Goal: Task Accomplishment & Management: Manage account settings

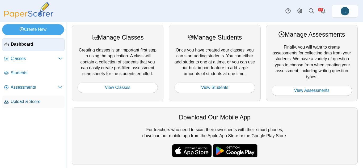
click at [28, 102] on span "Upload & Score" at bounding box center [37, 102] width 52 height 6
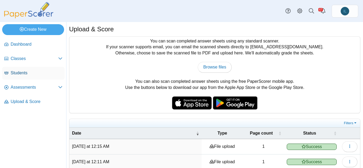
click at [31, 76] on link "Students" at bounding box center [33, 73] width 63 height 13
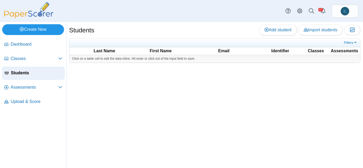
click at [41, 28] on link "Create New" at bounding box center [33, 29] width 62 height 11
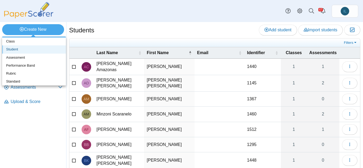
click at [26, 51] on link "Student" at bounding box center [34, 49] width 64 height 8
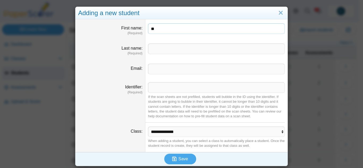
type input "*"
type input "*****"
click at [173, 90] on input "Identifier" at bounding box center [216, 87] width 137 height 11
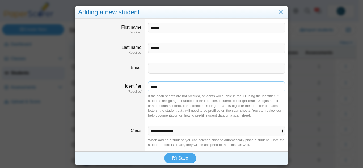
type input "****"
click at [182, 130] on select "**********" at bounding box center [216, 131] width 137 height 10
select select "**********"
click at [148, 126] on select "**********" at bounding box center [216, 131] width 137 height 10
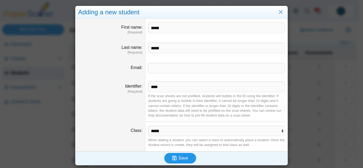
click at [175, 158] on use "submit" at bounding box center [174, 158] width 5 height 5
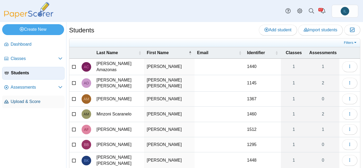
click at [38, 101] on span "Upload & Score" at bounding box center [37, 102] width 52 height 6
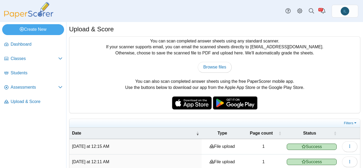
click at [214, 58] on div "You can scan completed answer sheets using any standard scanner. If your scanne…" at bounding box center [214, 75] width 291 height 77
click at [212, 69] on span "Browse files" at bounding box center [215, 67] width 23 height 5
type input "**********"
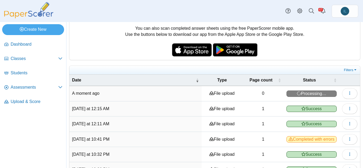
scroll to position [80, 0]
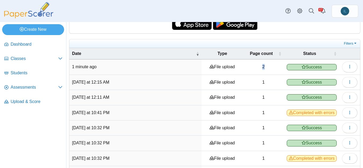
click at [259, 66] on td "2" at bounding box center [263, 67] width 41 height 15
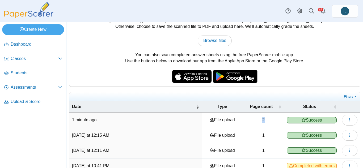
scroll to position [0, 0]
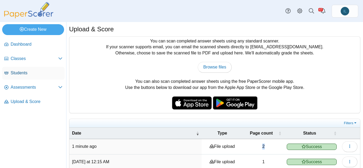
click at [33, 67] on link "Students" at bounding box center [33, 73] width 63 height 13
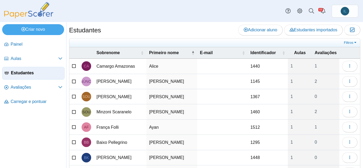
click at [187, 25] on div "Estudantes Adicionar aluno Estudantes importados Moderação 0" at bounding box center [215, 31] width 292 height 12
click at [35, 40] on link "Painel" at bounding box center [33, 44] width 63 height 13
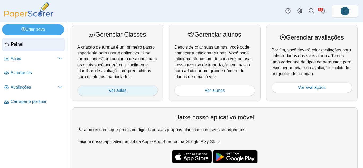
click at [130, 93] on link "Ver aulas" at bounding box center [117, 90] width 81 height 11
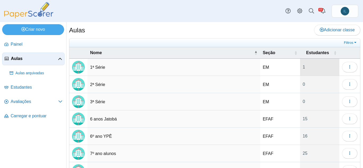
click at [303, 69] on font "1" at bounding box center [320, 67] width 34 height 6
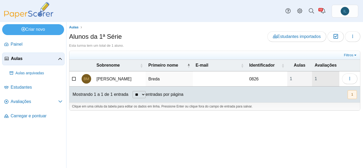
click at [323, 75] on link "1" at bounding box center [325, 79] width 27 height 15
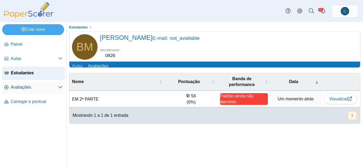
click at [33, 88] on span "Avaliações" at bounding box center [35, 88] width 48 height 6
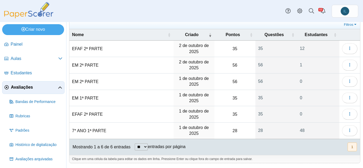
scroll to position [15, 0]
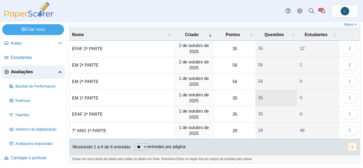
click at [256, 98] on link "35" at bounding box center [277, 98] width 42 height 16
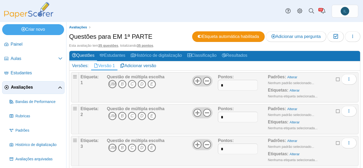
click at [113, 84] on font "UM" at bounding box center [112, 84] width 7 height 5
click at [111, 121] on span "UM B C D E" at bounding box center [136, 117] width 58 height 10
click at [111, 119] on icon "UM" at bounding box center [112, 116] width 9 height 9
click at [116, 115] on icon "UM" at bounding box center [112, 116] width 9 height 9
click at [124, 116] on icon "B" at bounding box center [122, 116] width 9 height 9
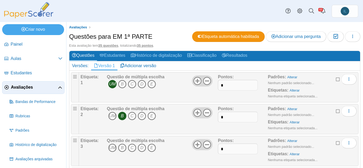
scroll to position [27, 0]
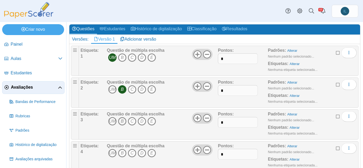
click at [122, 121] on font "B" at bounding box center [122, 121] width 3 height 5
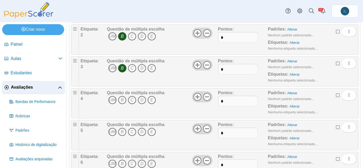
click at [125, 91] on font "Questão de múltipla escolha" at bounding box center [136, 93] width 58 height 5
click at [122, 101] on font "B" at bounding box center [122, 100] width 3 height 5
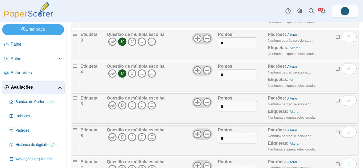
click at [124, 106] on icon "B" at bounding box center [122, 105] width 9 height 9
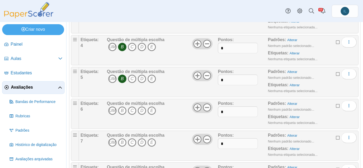
click at [123, 110] on font "B" at bounding box center [122, 111] width 3 height 5
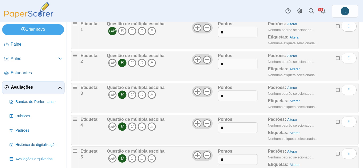
scroll to position [0, 0]
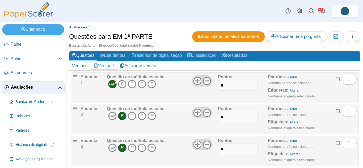
click at [114, 86] on font "UM" at bounding box center [112, 84] width 7 height 5
click at [132, 83] on font "C" at bounding box center [132, 84] width 3 height 5
click at [122, 117] on font "B" at bounding box center [122, 116] width 3 height 5
click at [125, 113] on icon "B" at bounding box center [122, 116] width 9 height 9
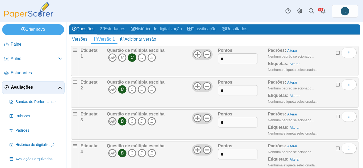
click at [112, 125] on icon "UM" at bounding box center [112, 121] width 9 height 9
click at [124, 122] on icon "B" at bounding box center [122, 121] width 9 height 9
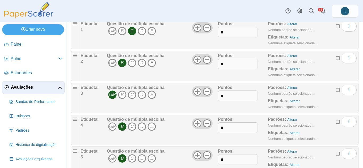
scroll to position [80, 0]
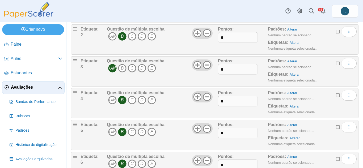
click at [126, 101] on icon "B" at bounding box center [122, 100] width 9 height 9
click at [132, 101] on font "C" at bounding box center [132, 100] width 3 height 5
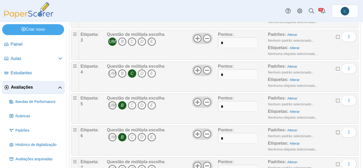
click at [114, 109] on icon "UM" at bounding box center [112, 105] width 9 height 9
click at [111, 138] on font "UM" at bounding box center [112, 137] width 7 height 5
click at [124, 105] on icon "B" at bounding box center [122, 105] width 9 height 9
click at [120, 138] on icon "B" at bounding box center [122, 137] width 9 height 9
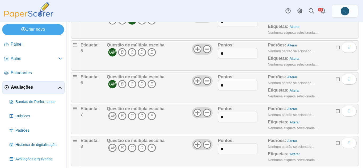
scroll to position [186, 0]
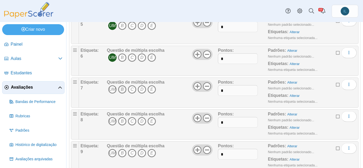
click at [124, 92] on icon "B" at bounding box center [122, 89] width 9 height 9
click at [144, 120] on icon "D" at bounding box center [142, 121] width 9 height 9
click at [129, 154] on icon "C" at bounding box center [132, 153] width 9 height 9
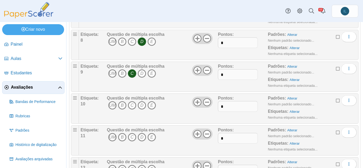
scroll to position [293, 0]
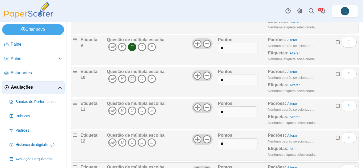
click at [131, 78] on font "C" at bounding box center [132, 79] width 3 height 5
click at [121, 112] on font "B" at bounding box center [122, 111] width 3 height 5
drag, startPoint x: 132, startPoint y: 141, endPoint x: 135, endPoint y: 139, distance: 3.2
click at [134, 139] on icon "C" at bounding box center [132, 143] width 9 height 9
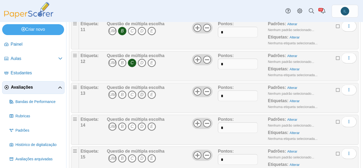
click at [141, 94] on font "D" at bounding box center [141, 95] width 3 height 5
click at [130, 127] on icon "C" at bounding box center [132, 127] width 9 height 9
click at [122, 160] on font "B" at bounding box center [122, 158] width 3 height 5
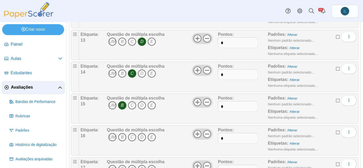
scroll to position [452, 0]
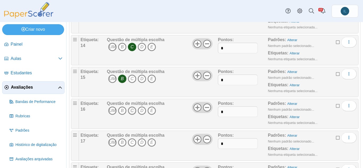
click at [132, 110] on font "C" at bounding box center [132, 111] width 3 height 5
click at [114, 142] on font "UM" at bounding box center [112, 142] width 7 height 5
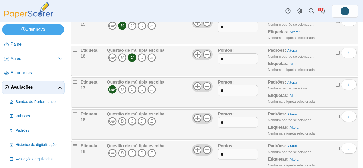
click at [127, 119] on span "UM B C D E" at bounding box center [136, 122] width 58 height 10
click at [123, 119] on icon "B" at bounding box center [122, 121] width 9 height 9
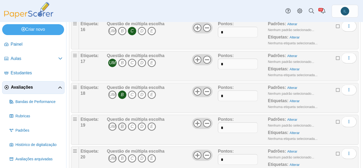
click at [123, 125] on font "B" at bounding box center [122, 127] width 3 height 5
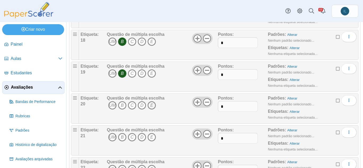
click at [153, 106] on icon "E" at bounding box center [152, 105] width 9 height 9
click at [132, 138] on font "C" at bounding box center [132, 137] width 3 height 5
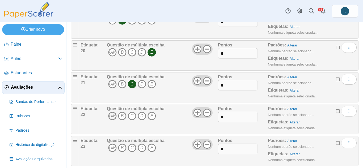
click at [114, 117] on font "UM" at bounding box center [112, 116] width 7 height 5
click at [121, 149] on font "B" at bounding box center [122, 148] width 3 height 5
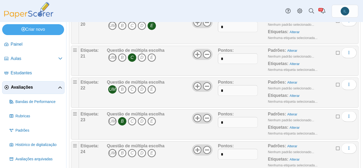
click at [147, 151] on span "UM B C D E" at bounding box center [136, 154] width 58 height 10
click at [150, 151] on icon "E" at bounding box center [152, 153] width 9 height 9
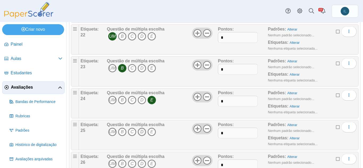
click at [142, 131] on font "D" at bounding box center [141, 132] width 3 height 5
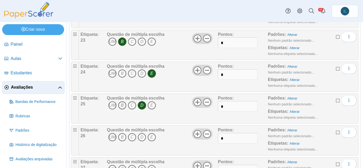
click at [121, 105] on font "B" at bounding box center [122, 105] width 3 height 5
click at [115, 135] on icon "UM" at bounding box center [112, 137] width 9 height 9
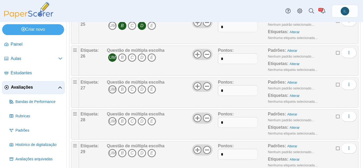
click at [112, 91] on font "UM" at bounding box center [112, 89] width 7 height 5
click at [111, 120] on font "UM" at bounding box center [112, 121] width 7 height 5
click at [148, 153] on icon "E" at bounding box center [152, 153] width 9 height 9
click at [157, 152] on span "UM B C D E" at bounding box center [136, 154] width 58 height 10
click at [154, 153] on icon "E" at bounding box center [152, 153] width 9 height 9
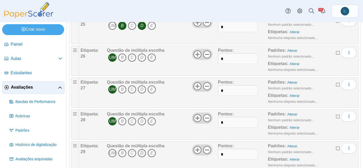
click at [146, 153] on icon "D" at bounding box center [142, 153] width 9 height 9
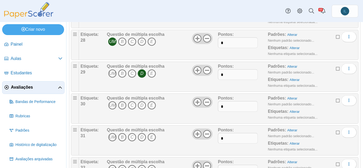
scroll to position [931, 0]
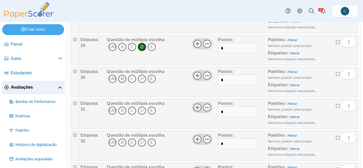
click at [121, 77] on font "B" at bounding box center [122, 79] width 3 height 5
click at [139, 109] on icon "D" at bounding box center [142, 111] width 9 height 9
click at [113, 144] on font "UM" at bounding box center [112, 142] width 7 height 5
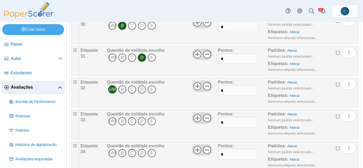
scroll to position [1011, 0]
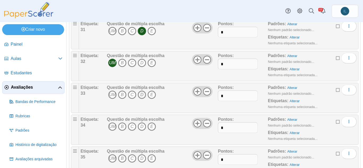
click at [138, 96] on icon "D" at bounding box center [142, 95] width 9 height 9
click at [128, 126] on icon "C" at bounding box center [132, 127] width 9 height 9
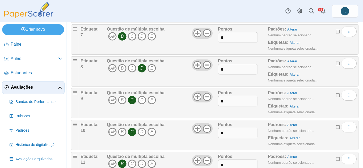
scroll to position [266, 0]
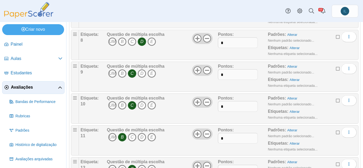
click at [133, 105] on font "C" at bounding box center [132, 105] width 3 height 5
click at [123, 105] on font "B" at bounding box center [122, 105] width 3 height 5
click at [129, 136] on icon "C" at bounding box center [132, 137] width 9 height 9
click at [126, 136] on icon "B" at bounding box center [122, 137] width 9 height 9
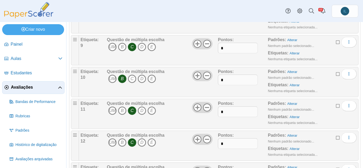
scroll to position [319, 0]
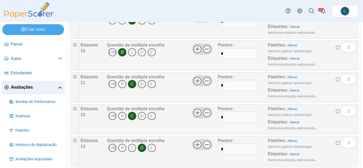
click at [131, 82] on font "C" at bounding box center [132, 84] width 3 height 5
click at [119, 83] on icon "B" at bounding box center [122, 84] width 9 height 9
click at [125, 85] on icon "B" at bounding box center [122, 84] width 9 height 9
click at [131, 85] on font "C" at bounding box center [132, 84] width 3 height 5
click at [124, 117] on icon "B" at bounding box center [122, 116] width 9 height 9
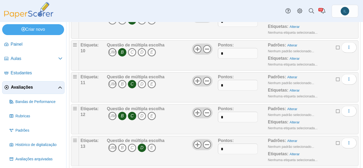
click at [132, 115] on font "C" at bounding box center [132, 116] width 3 height 5
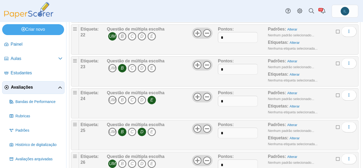
scroll to position [745, 0]
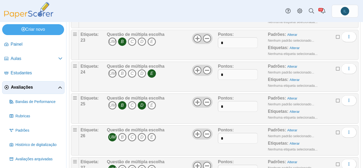
click at [121, 105] on icon "B" at bounding box center [122, 105] width 9 height 9
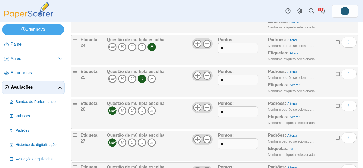
click at [114, 110] on font "UM" at bounding box center [112, 111] width 7 height 5
click at [113, 135] on font "Questão de múltipla escolha" at bounding box center [136, 135] width 58 height 5
click at [112, 138] on font "Questão de múltipla escolha" at bounding box center [136, 135] width 58 height 5
click at [111, 148] on div "Questão de múltipla escolha UM B C D E" at bounding box center [136, 146] width 58 height 27
click at [125, 112] on icon "B" at bounding box center [122, 111] width 9 height 9
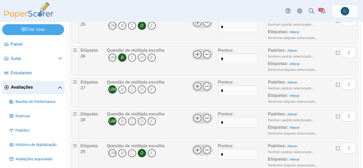
scroll to position [878, 0]
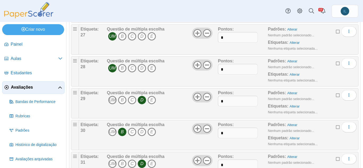
click at [112, 102] on font "UM" at bounding box center [112, 100] width 7 height 5
click at [142, 100] on font "D" at bounding box center [141, 100] width 3 height 5
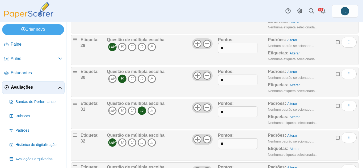
scroll to position [958, 0]
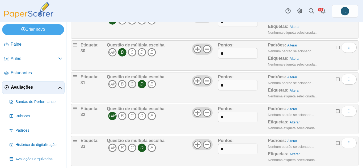
click at [136, 86] on icon "C" at bounding box center [132, 84] width 9 height 9
click at [139, 85] on icon "D" at bounding box center [142, 84] width 9 height 9
click at [125, 85] on icon "B" at bounding box center [122, 84] width 9 height 9
click at [131, 84] on font "C" at bounding box center [132, 84] width 3 height 5
click at [114, 114] on font "UM" at bounding box center [112, 116] width 7 height 5
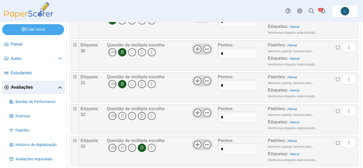
click at [141, 115] on font "D" at bounding box center [141, 116] width 3 height 5
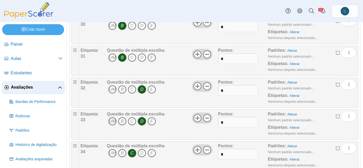
click at [114, 118] on icon "UM" at bounding box center [112, 121] width 9 height 9
click at [144, 120] on icon "D" at bounding box center [142, 121] width 9 height 9
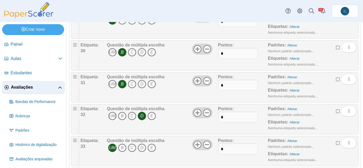
scroll to position [931, 0]
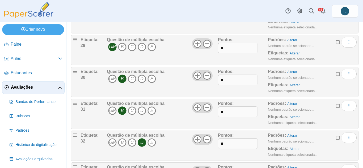
click at [124, 74] on font "Questão de múltipla escolha" at bounding box center [136, 71] width 58 height 5
click at [122, 77] on font "B" at bounding box center [122, 79] width 3 height 5
click at [150, 80] on icon "E" at bounding box center [152, 79] width 9 height 9
click at [141, 81] on font "D" at bounding box center [141, 79] width 3 height 5
click at [151, 79] on font "E" at bounding box center [152, 79] width 3 height 5
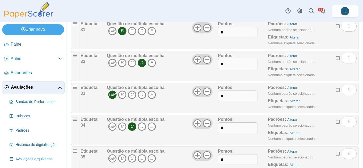
scroll to position [1032, 0]
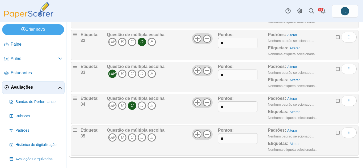
click at [132, 105] on font "C" at bounding box center [132, 105] width 3 height 5
click at [146, 105] on icon "D" at bounding box center [142, 106] width 9 height 9
click at [130, 139] on icon "C" at bounding box center [132, 138] width 9 height 9
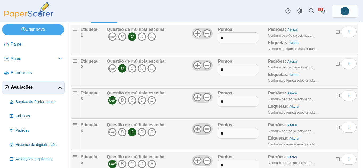
scroll to position [0, 0]
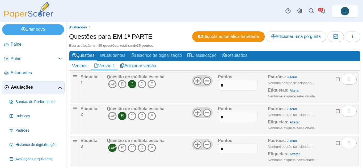
click at [348, 46] on div "Esta avaliação tem 35 questões , totalizando 35 pontos ." at bounding box center [215, 45] width 292 height 5
click at [351, 36] on icon "button" at bounding box center [353, 36] width 4 height 4
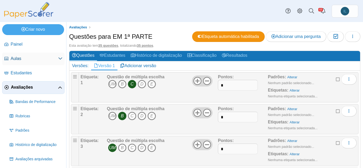
click at [26, 57] on span "Aulas" at bounding box center [35, 59] width 48 height 6
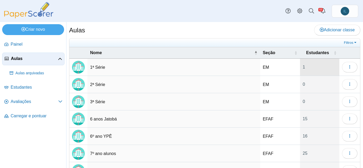
click at [307, 71] on link "1" at bounding box center [319, 67] width 39 height 17
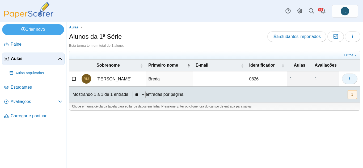
click at [352, 77] on icon "button" at bounding box center [350, 79] width 4 height 4
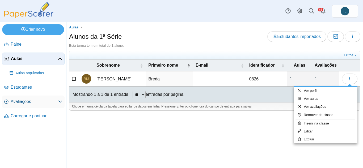
click at [32, 105] on span "Avaliações" at bounding box center [35, 102] width 48 height 6
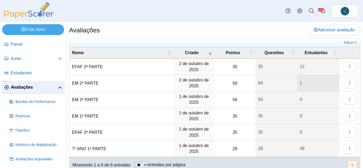
click at [305, 80] on link "1" at bounding box center [318, 83] width 42 height 16
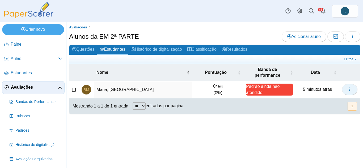
click at [350, 90] on use "button" at bounding box center [350, 89] width 1 height 3
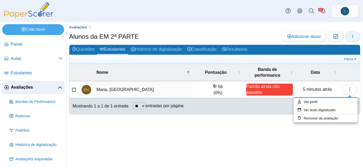
click at [352, 35] on icon "button" at bounding box center [353, 36] width 4 height 4
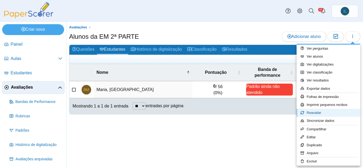
click at [326, 117] on link "Reavaliar" at bounding box center [329, 113] width 64 height 8
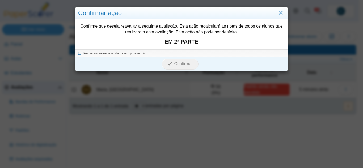
click at [79, 54] on icon at bounding box center [79, 52] width 3 height 3
click at [189, 65] on font "Confirmar" at bounding box center [183, 64] width 19 height 5
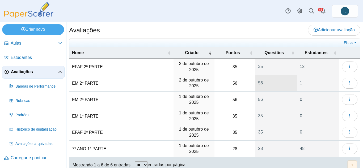
click at [273, 80] on font "56" at bounding box center [276, 83] width 36 height 6
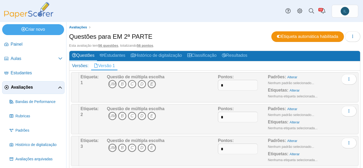
click at [150, 81] on icon "E" at bounding box center [152, 84] width 9 height 9
click at [152, 117] on font "E" at bounding box center [152, 116] width 3 height 5
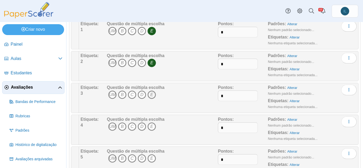
click at [154, 96] on icon "E" at bounding box center [152, 95] width 9 height 9
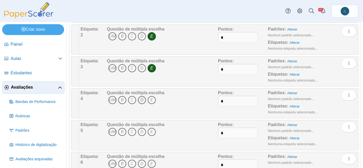
click at [142, 97] on icon "D" at bounding box center [142, 100] width 9 height 9
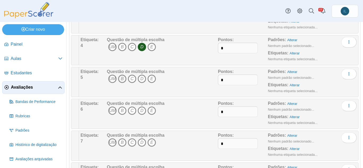
click at [123, 80] on font "B" at bounding box center [122, 79] width 3 height 5
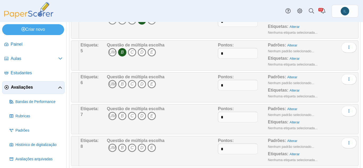
click at [113, 85] on font "UM" at bounding box center [112, 84] width 7 height 5
click at [111, 117] on font "UM" at bounding box center [112, 116] width 7 height 5
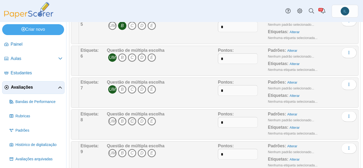
click at [134, 124] on icon "C" at bounding box center [132, 121] width 9 height 9
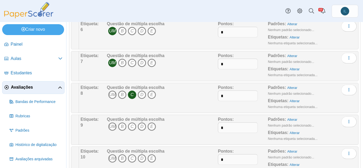
click at [127, 125] on span "UM B C D E" at bounding box center [136, 128] width 58 height 10
click at [125, 125] on icon "B" at bounding box center [122, 127] width 9 height 9
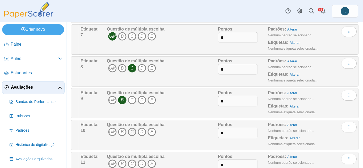
click at [132, 130] on font "C" at bounding box center [132, 132] width 3 height 5
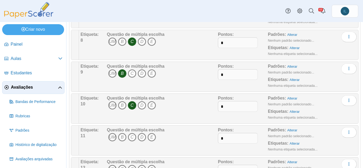
scroll to position [293, 0]
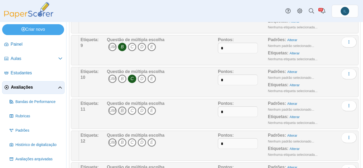
click at [123, 114] on icon "B" at bounding box center [122, 111] width 9 height 9
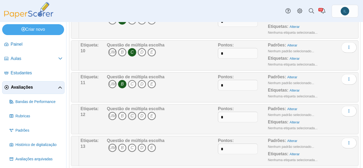
click at [134, 115] on icon "C" at bounding box center [132, 116] width 9 height 9
click at [123, 86] on font "B" at bounding box center [122, 84] width 3 height 5
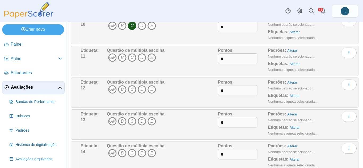
click at [151, 57] on font "E" at bounding box center [152, 57] width 3 height 5
click at [139, 90] on icon "D" at bounding box center [142, 89] width 9 height 9
click at [131, 123] on font "C" at bounding box center [132, 121] width 3 height 5
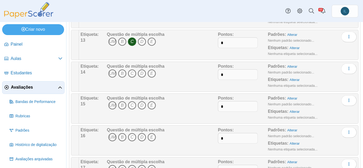
scroll to position [452, 0]
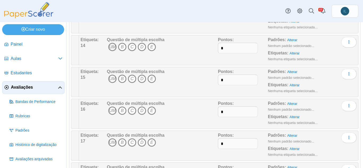
click at [115, 45] on font "UM" at bounding box center [112, 47] width 7 height 5
click at [113, 81] on font "UM" at bounding box center [112, 79] width 7 height 5
click at [122, 111] on font "B" at bounding box center [122, 111] width 3 height 5
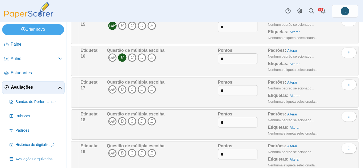
scroll to position [532, 0]
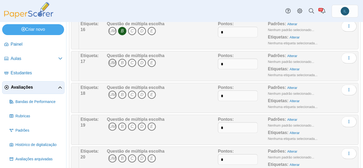
click at [112, 63] on font "UM" at bounding box center [112, 63] width 7 height 5
click at [131, 97] on font "C" at bounding box center [132, 95] width 3 height 5
click at [140, 125] on font "D" at bounding box center [141, 127] width 3 height 5
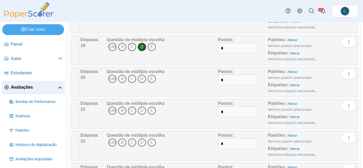
scroll to position [639, 0]
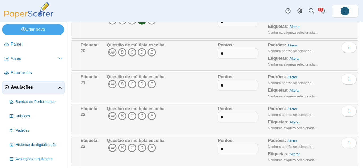
click at [131, 51] on font "C" at bounding box center [132, 52] width 3 height 5
click at [151, 83] on font "E" at bounding box center [152, 84] width 3 height 5
click at [150, 116] on icon "E" at bounding box center [152, 116] width 9 height 9
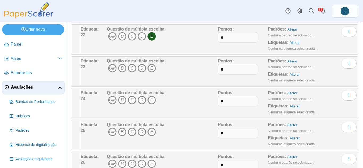
scroll to position [745, 0]
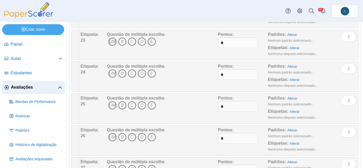
click at [114, 43] on font "UM" at bounding box center [112, 41] width 7 height 5
click at [114, 69] on font "Questão de múltipla escolha" at bounding box center [136, 66] width 58 height 5
click at [114, 71] on font "UM" at bounding box center [112, 73] width 7 height 5
click at [123, 103] on font "B" at bounding box center [122, 105] width 3 height 5
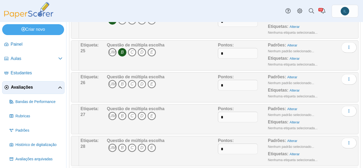
scroll to position [825, 0]
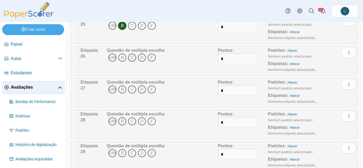
click at [133, 58] on font "C" at bounding box center [132, 57] width 3 height 5
click at [142, 90] on font "D" at bounding box center [141, 89] width 3 height 5
click at [123, 122] on font "B" at bounding box center [122, 121] width 3 height 5
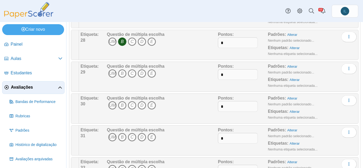
scroll to position [931, 0]
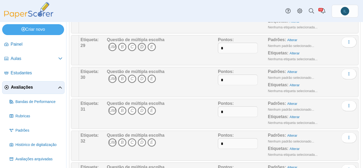
click at [144, 47] on icon "D" at bounding box center [142, 47] width 9 height 9
click at [125, 78] on icon "B" at bounding box center [122, 79] width 9 height 9
click at [119, 108] on icon "B" at bounding box center [122, 111] width 9 height 9
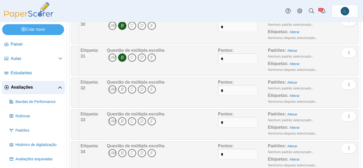
scroll to position [1011, 0]
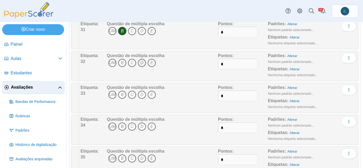
click at [140, 61] on font "D" at bounding box center [141, 63] width 3 height 5
click at [112, 97] on font "UM" at bounding box center [112, 95] width 7 height 5
click at [120, 96] on icon "B" at bounding box center [122, 95] width 9 height 9
click at [115, 93] on icon "UM" at bounding box center [112, 95] width 9 height 9
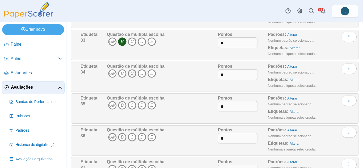
click at [133, 71] on icon "C" at bounding box center [132, 73] width 9 height 9
click at [122, 107] on font "B" at bounding box center [122, 105] width 3 height 5
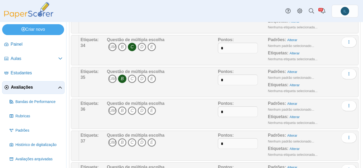
scroll to position [1117, 0]
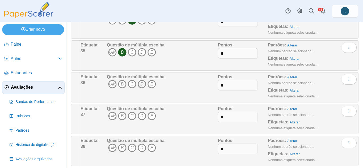
click at [143, 87] on icon "D" at bounding box center [142, 84] width 9 height 9
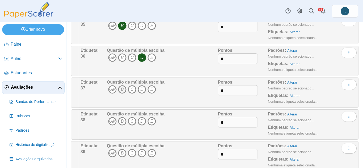
click at [122, 90] on font "B" at bounding box center [122, 89] width 3 height 5
click at [132, 117] on icon "C" at bounding box center [132, 121] width 9 height 9
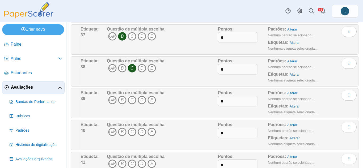
scroll to position [1224, 0]
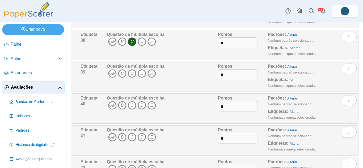
click at [156, 74] on icon "E" at bounding box center [152, 73] width 9 height 9
click at [131, 108] on icon "C" at bounding box center [132, 105] width 9 height 9
click at [123, 139] on font "B" at bounding box center [122, 137] width 3 height 5
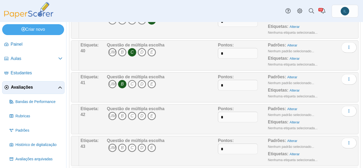
scroll to position [1304, 0]
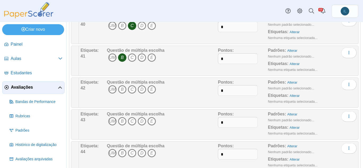
click at [156, 88] on span "UM B C D E" at bounding box center [136, 90] width 58 height 10
click at [151, 90] on font "E" at bounding box center [152, 89] width 3 height 5
click at [152, 118] on icon "E" at bounding box center [152, 121] width 9 height 9
click at [150, 155] on icon "E" at bounding box center [152, 153] width 9 height 9
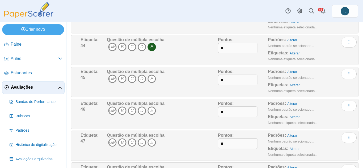
scroll to position [1437, 0]
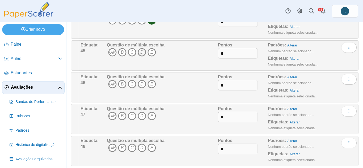
click at [144, 51] on icon "D" at bounding box center [142, 52] width 9 height 9
click at [152, 85] on font "E" at bounding box center [152, 84] width 3 height 5
click at [141, 117] on font "D" at bounding box center [141, 116] width 3 height 5
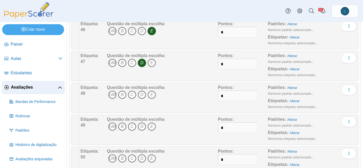
scroll to position [1517, 0]
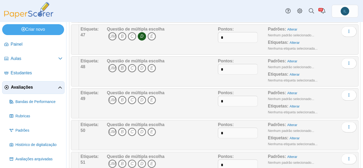
click at [120, 68] on icon "B" at bounding box center [122, 68] width 9 height 9
click at [151, 99] on font "E" at bounding box center [152, 100] width 3 height 5
click at [143, 131] on icon "D" at bounding box center [142, 132] width 9 height 9
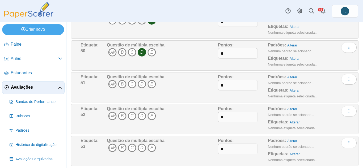
scroll to position [1623, 0]
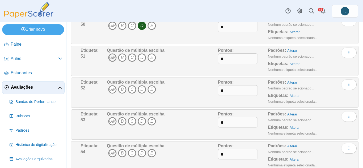
click at [113, 59] on font "UM" at bounding box center [112, 57] width 7 height 5
click at [151, 89] on font "E" at bounding box center [152, 89] width 3 height 5
click at [111, 120] on font "UM" at bounding box center [112, 121] width 7 height 5
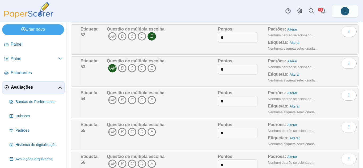
scroll to position [1702, 0]
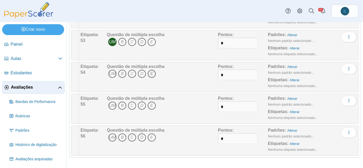
click at [152, 74] on font "E" at bounding box center [152, 74] width 3 height 5
click at [151, 105] on font "E" at bounding box center [152, 105] width 3 height 5
click at [155, 139] on icon "E" at bounding box center [152, 138] width 9 height 9
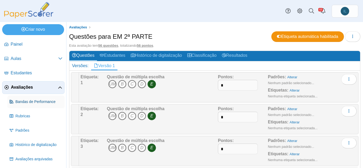
scroll to position [15, 0]
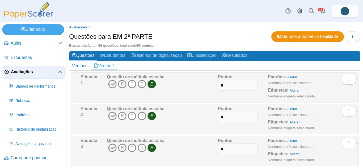
click at [25, 69] on link "Avaliações" at bounding box center [33, 72] width 63 height 13
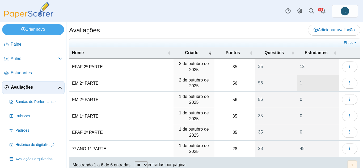
click at [301, 82] on font "1" at bounding box center [318, 83] width 37 height 6
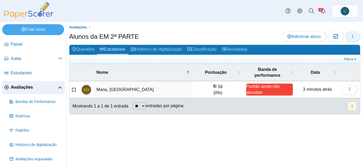
click at [353, 39] on span "button" at bounding box center [353, 36] width 4 height 5
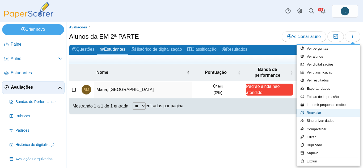
click at [321, 114] on link "Reavaliar" at bounding box center [329, 113] width 64 height 8
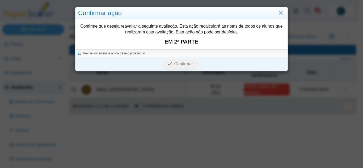
click at [87, 52] on font "Revisei os avisos e ainda desejo prosseguir." at bounding box center [114, 54] width 63 height 4
click at [189, 65] on font "Confirmar" at bounding box center [183, 64] width 19 height 5
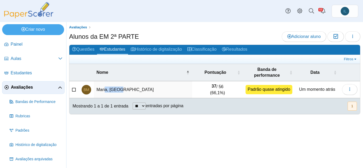
drag, startPoint x: 122, startPoint y: 91, endPoint x: 105, endPoint y: 91, distance: 17.0
click at [105, 91] on td "Maria, [GEOGRAPHIC_DATA]" at bounding box center [143, 89] width 98 height 17
click at [105, 91] on font "Maria, [GEOGRAPHIC_DATA]" at bounding box center [125, 90] width 57 height 5
click at [355, 42] on button "button" at bounding box center [352, 36] width 15 height 11
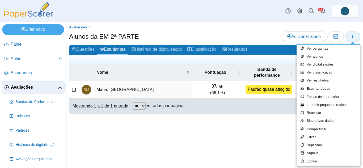
click at [355, 40] on button "button" at bounding box center [352, 36] width 15 height 11
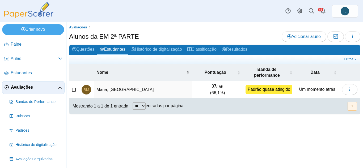
click at [74, 90] on icon at bounding box center [74, 89] width 4 height 4
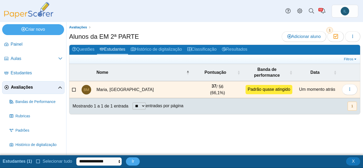
click at [360, 89] on td "Carregando…" at bounding box center [350, 89] width 21 height 17
click at [354, 88] on button "button" at bounding box center [349, 89] width 15 height 11
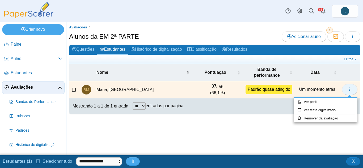
click at [349, 92] on icon "button" at bounding box center [350, 89] width 4 height 4
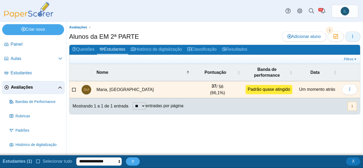
click at [356, 39] on button "button" at bounding box center [352, 36] width 15 height 11
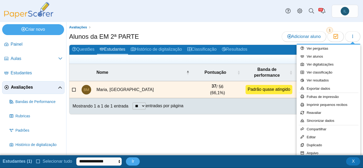
click at [246, 20] on div "Painel Aulas Aulas arquivadas Estudantes Avaliações" at bounding box center [181, 11] width 363 height 22
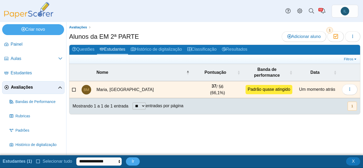
click at [75, 89] on icon at bounding box center [74, 89] width 4 height 4
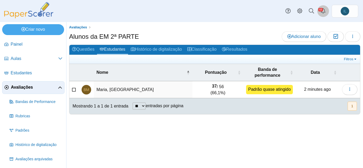
click at [321, 10] on link "Alertas" at bounding box center [324, 11] width 12 height 12
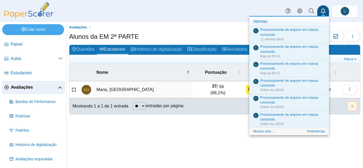
click at [203, 20] on div "Painel Aulas Aulas arquivadas Estudantes Avaliações" at bounding box center [181, 11] width 363 height 22
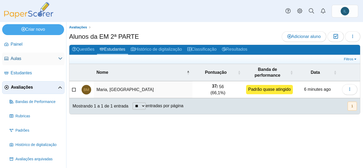
click at [27, 55] on link "Aulas" at bounding box center [33, 59] width 63 height 13
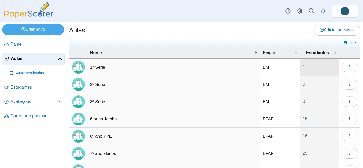
click at [316, 68] on font "1" at bounding box center [320, 67] width 34 height 6
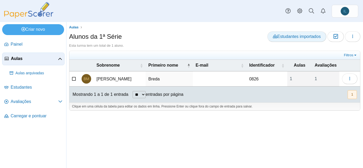
click at [296, 38] on font "Estudantes importados" at bounding box center [299, 36] width 44 height 5
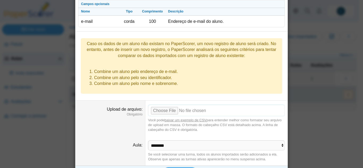
scroll to position [84, 0]
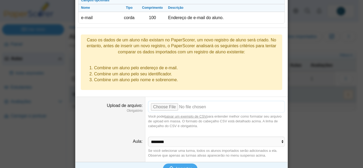
click at [173, 101] on input "Upload de arquivo" at bounding box center [216, 107] width 137 height 12
click at [298, 103] on div "Importação em massa de estudantes Campos obrigatórios Nome Tipo Comprimento Des…" at bounding box center [181, 84] width 363 height 168
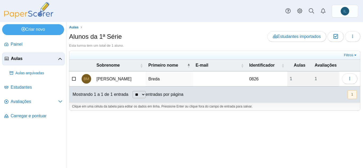
click at [72, 80] on icon at bounding box center [74, 78] width 4 height 4
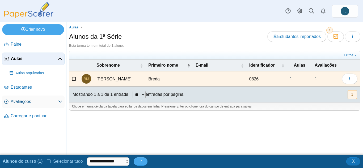
click at [20, 102] on font "Avaliações" at bounding box center [21, 102] width 20 height 5
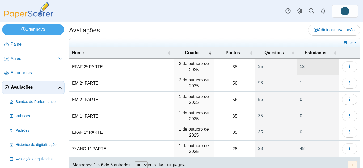
click at [306, 64] on font "12" at bounding box center [318, 67] width 37 height 6
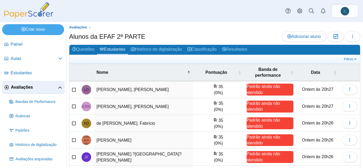
click at [72, 91] on icon at bounding box center [74, 89] width 4 height 4
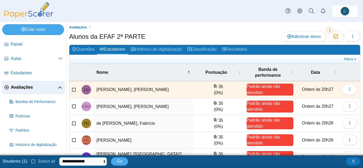
click at [72, 107] on icon at bounding box center [74, 106] width 4 height 4
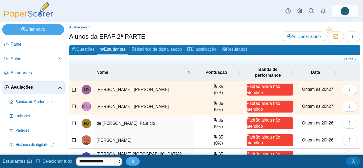
scroll to position [53, 0]
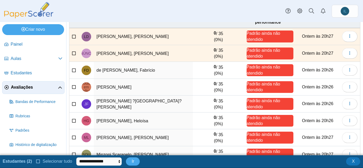
click at [74, 70] on label at bounding box center [74, 70] width 4 height 6
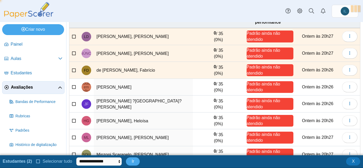
click at [72, 89] on td at bounding box center [74, 87] width 10 height 17
click at [73, 88] on icon at bounding box center [74, 87] width 4 height 4
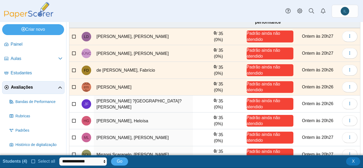
scroll to position [0, 0]
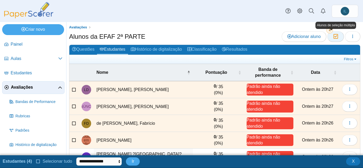
click at [337, 39] on button "Moderação 4" at bounding box center [336, 36] width 16 height 11
click at [353, 38] on use "button" at bounding box center [353, 36] width 1 height 3
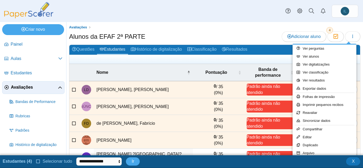
click at [345, 23] on div "Avaliações Alunos da EFAF 2ª PARTE Adicionar aluno Moderação 4" at bounding box center [215, 89] width 297 height 134
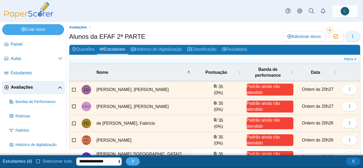
click at [350, 39] on button "button" at bounding box center [352, 36] width 15 height 11
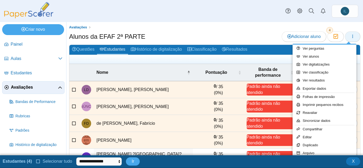
click at [350, 39] on button "button" at bounding box center [352, 36] width 15 height 11
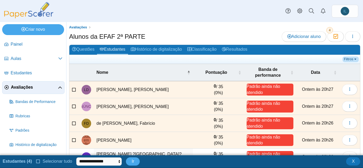
click at [348, 59] on font "Filtros" at bounding box center [348, 59] width 9 height 4
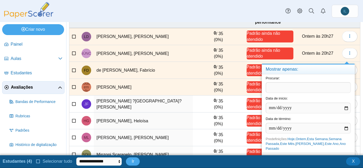
scroll to position [126, 0]
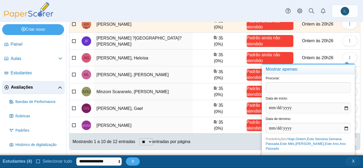
click at [356, 163] on button "X" at bounding box center [354, 162] width 14 height 8
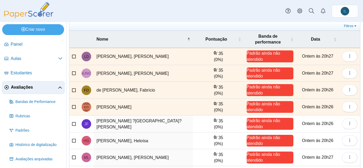
scroll to position [0, 0]
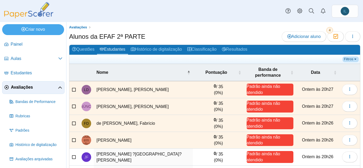
click at [347, 59] on font "Filtros" at bounding box center [348, 59] width 9 height 4
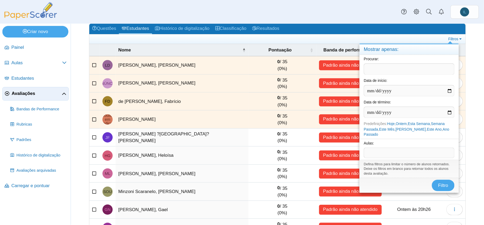
scroll to position [27, 0]
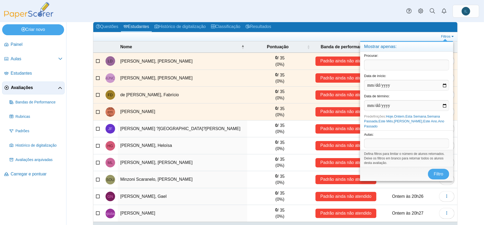
drag, startPoint x: 343, startPoint y: 0, endPoint x: 353, endPoint y: 12, distance: 15.0
click at [337, 13] on div "Painel [GEOGRAPHIC_DATA] Aulas arquivadas Estudantes Avaliações" at bounding box center [242, 11] width 484 height 22
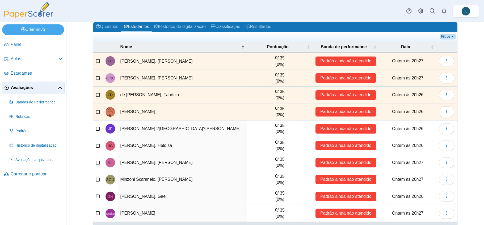
click at [363, 35] on link "Filtros" at bounding box center [448, 36] width 16 height 5
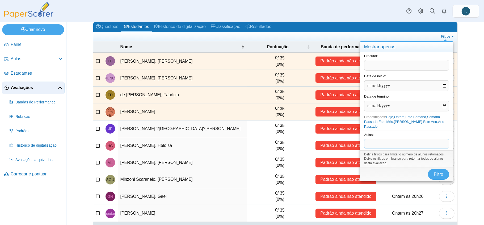
click at [363, 145] on span at bounding box center [407, 143] width 85 height 9
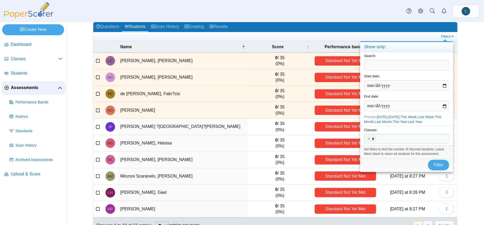
click at [363, 142] on span at bounding box center [414, 138] width 72 height 9
click at [363, 28] on h2 "Questions Students Scan History Grading Results" at bounding box center [275, 27] width 364 height 10
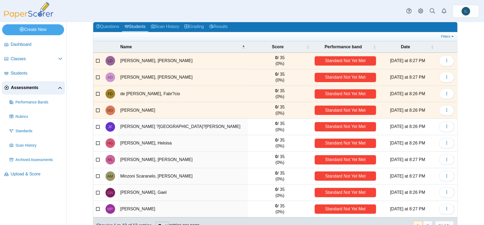
scroll to position [42, 0]
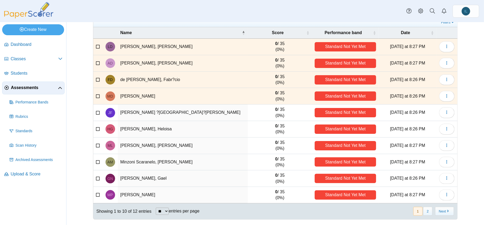
click at [93, 113] on td at bounding box center [98, 112] width 10 height 16
click at [96, 113] on icon at bounding box center [98, 112] width 4 height 4
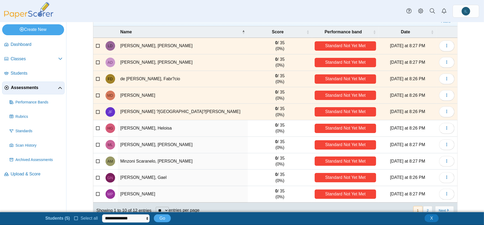
click at [95, 123] on td at bounding box center [98, 128] width 10 height 16
click at [96, 127] on label at bounding box center [98, 128] width 4 height 6
click at [96, 129] on icon at bounding box center [98, 128] width 4 height 4
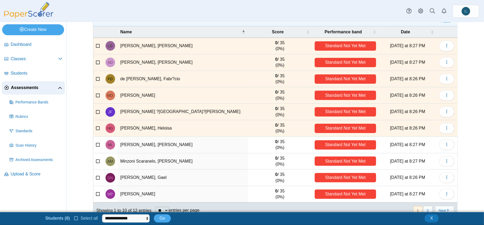
click at [97, 144] on icon at bounding box center [98, 144] width 4 height 4
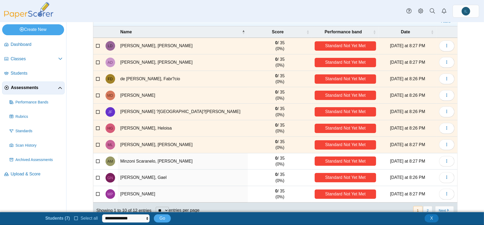
click at [97, 160] on icon at bounding box center [98, 160] width 4 height 4
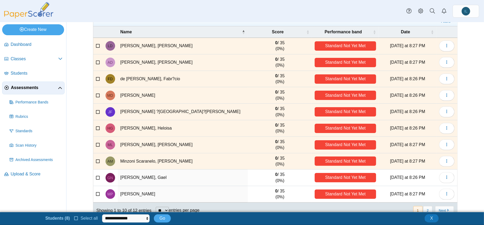
click at [97, 168] on icon at bounding box center [98, 177] width 4 height 4
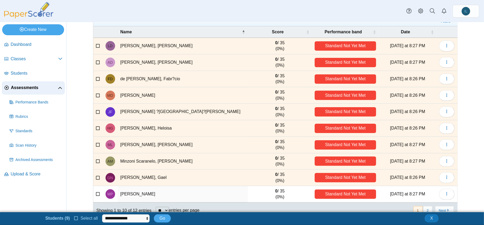
click at [96, 168] on td at bounding box center [98, 194] width 10 height 16
click at [96, 168] on icon at bounding box center [98, 193] width 4 height 4
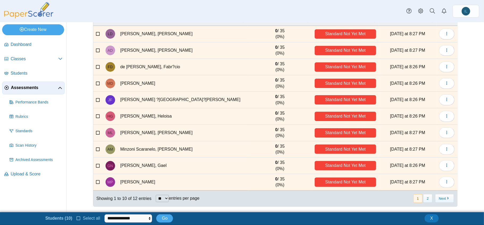
scroll to position [0, 0]
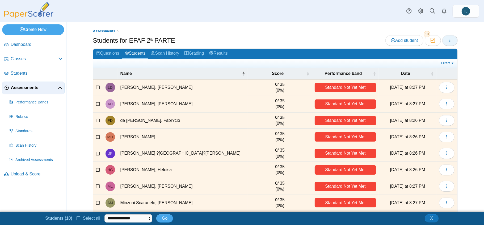
click at [363, 38] on span "button" at bounding box center [450, 40] width 4 height 5
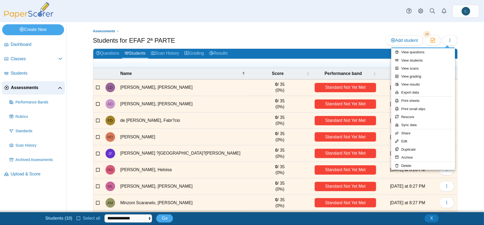
click at [285, 23] on div "Assessments Students for EFAF 2ª PARTE Add student Moderation 10 0" at bounding box center [275, 117] width 399 height 190
